Goal: Task Accomplishment & Management: Manage account settings

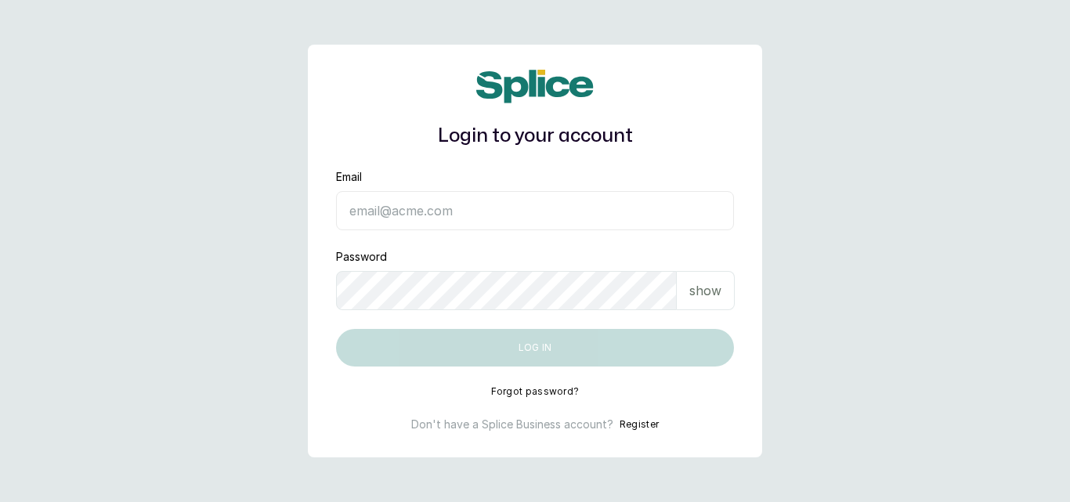
click at [583, 203] on input "Email" at bounding box center [535, 210] width 398 height 39
type input "spawellnessng@gmail.com"
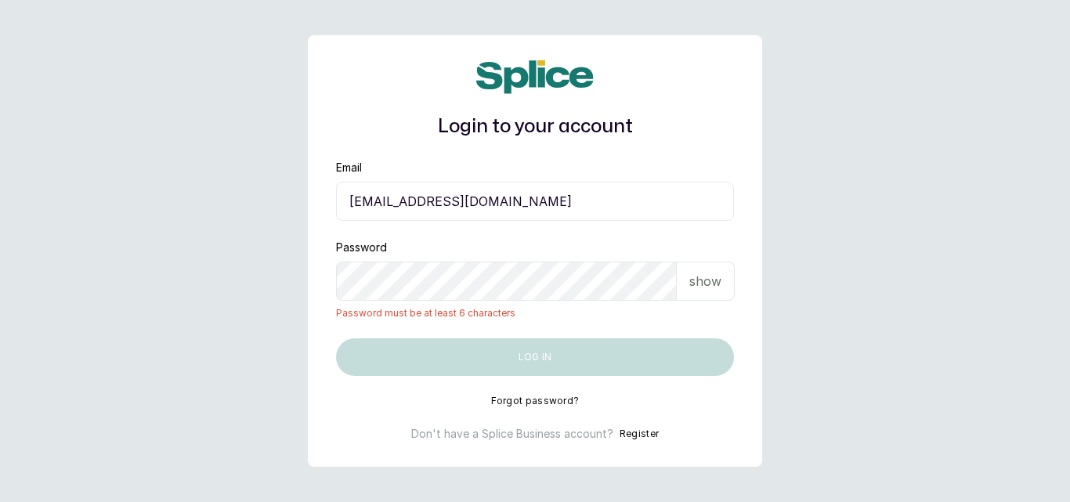
click at [713, 275] on p "show" at bounding box center [705, 281] width 32 height 19
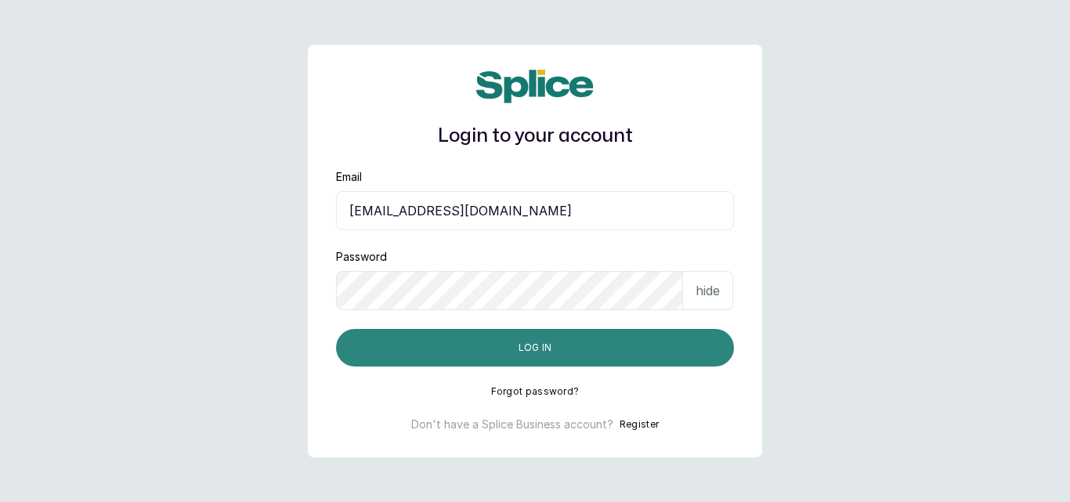
click at [673, 341] on button "Log in" at bounding box center [535, 348] width 398 height 38
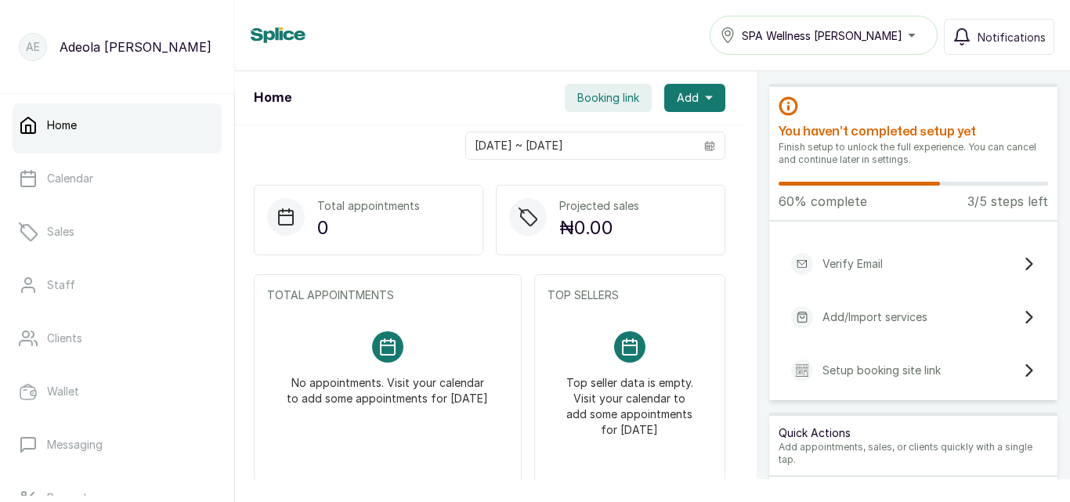
click at [902, 41] on span "SPA Wellness [PERSON_NAME]" at bounding box center [821, 35] width 161 height 16
click at [908, 41] on div "SPA Wellness [PERSON_NAME]" at bounding box center [823, 35] width 207 height 19
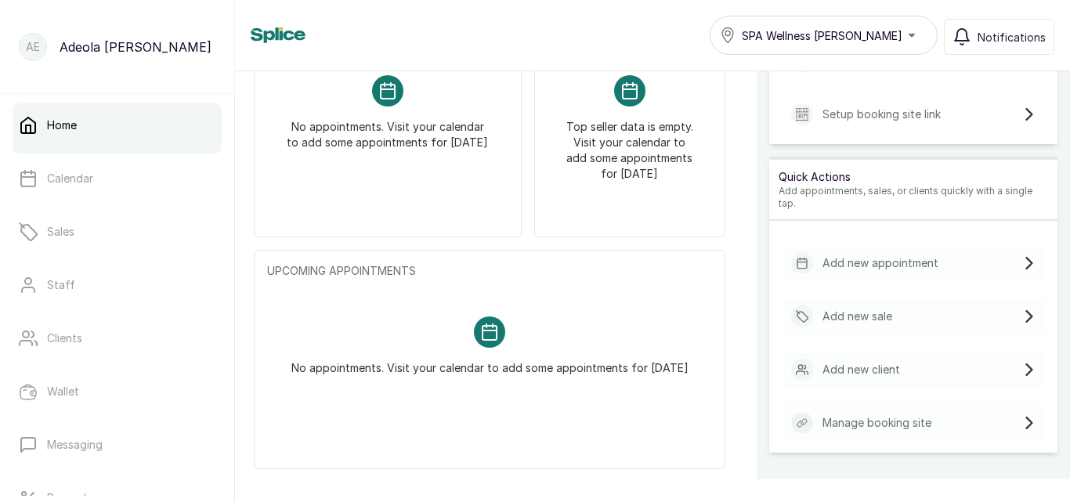
scroll to position [265, 0]
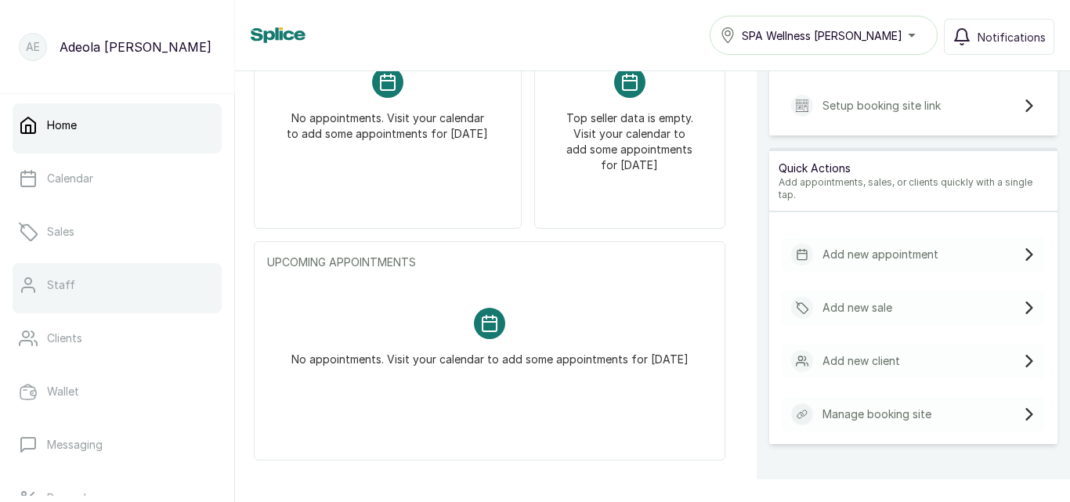
click at [109, 282] on link "Staff" at bounding box center [117, 285] width 209 height 44
